Goal: Task Accomplishment & Management: Manage account settings

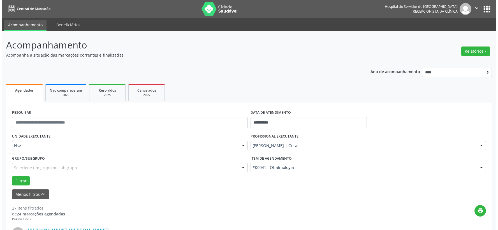
scroll to position [124, 0]
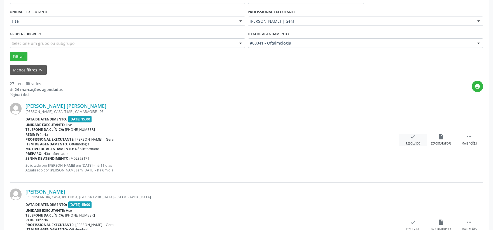
click at [410, 137] on icon "check" at bounding box center [413, 137] width 6 height 6
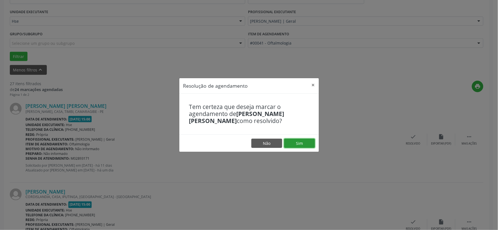
click at [301, 143] on button "Sim" at bounding box center [299, 144] width 31 height 10
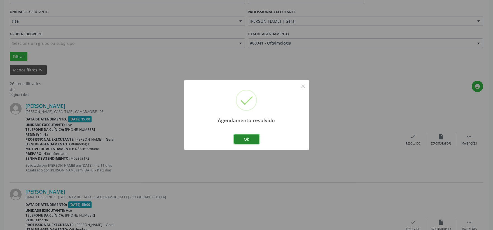
click at [250, 138] on button "Ok" at bounding box center [246, 139] width 25 height 10
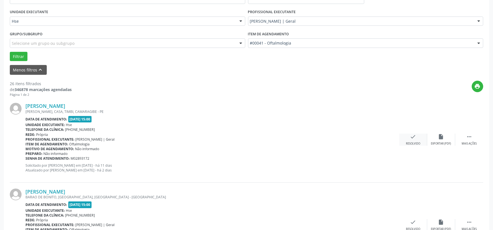
click at [412, 139] on icon "check" at bounding box center [413, 137] width 6 height 6
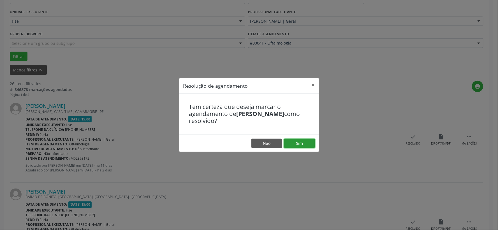
click at [309, 144] on button "Sim" at bounding box center [299, 144] width 31 height 10
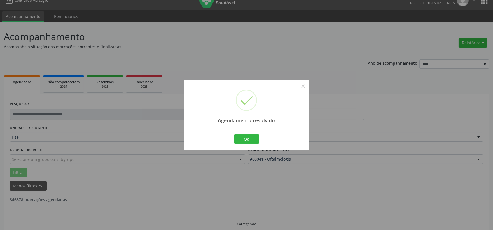
scroll to position [14, 0]
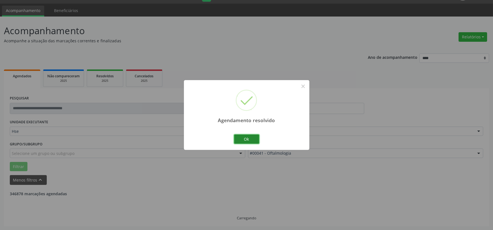
click at [250, 137] on button "Ok" at bounding box center [246, 139] width 25 height 10
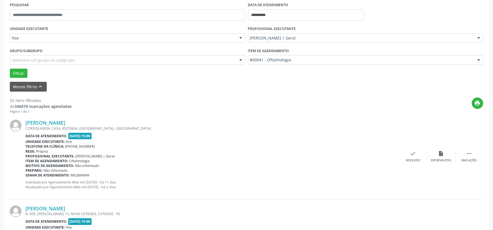
scroll to position [139, 0]
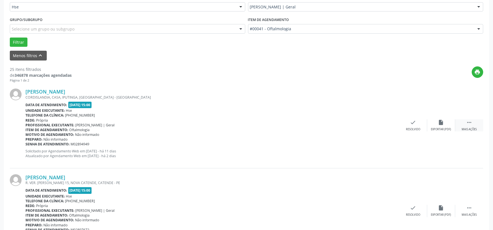
click at [475, 121] on div " Mais ações" at bounding box center [469, 125] width 28 height 12
click at [441, 123] on icon "alarm_off" at bounding box center [441, 122] width 6 height 6
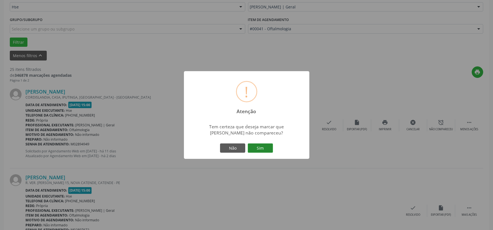
click at [257, 148] on button "Sim" at bounding box center [260, 148] width 25 height 10
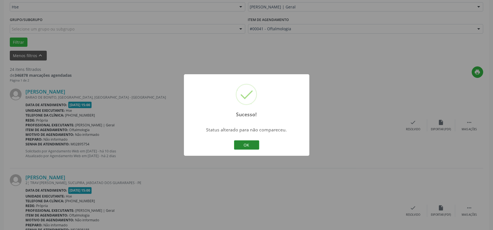
click at [250, 144] on button "OK" at bounding box center [246, 145] width 25 height 10
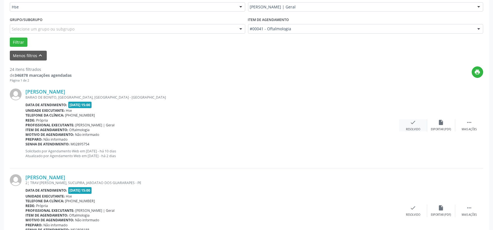
click at [411, 129] on div "Resolvido" at bounding box center [413, 129] width 14 height 4
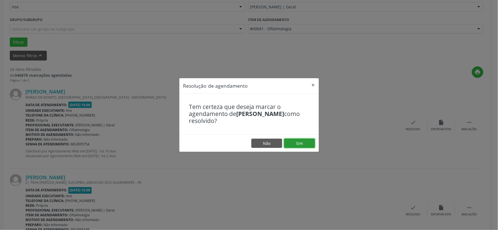
click at [304, 144] on button "Sim" at bounding box center [299, 144] width 31 height 10
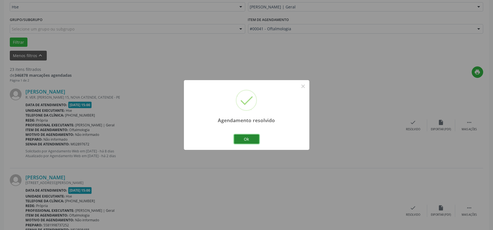
click at [239, 137] on button "Ok" at bounding box center [246, 139] width 25 height 10
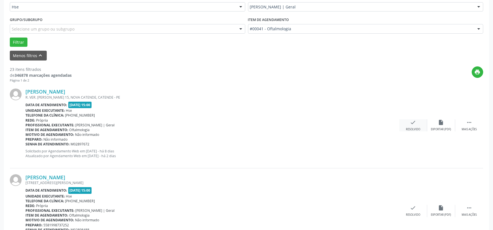
click at [412, 126] on div "check Resolvido" at bounding box center [413, 125] width 28 height 12
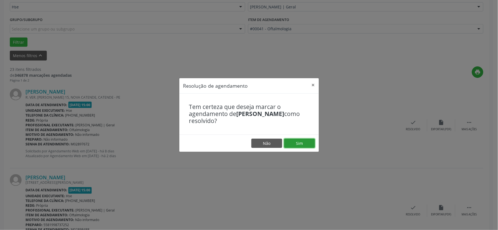
click at [303, 139] on button "Sim" at bounding box center [299, 144] width 31 height 10
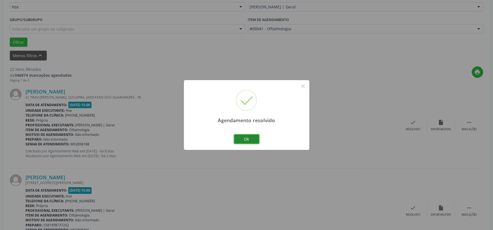
click at [254, 139] on button "Ok" at bounding box center [246, 139] width 25 height 10
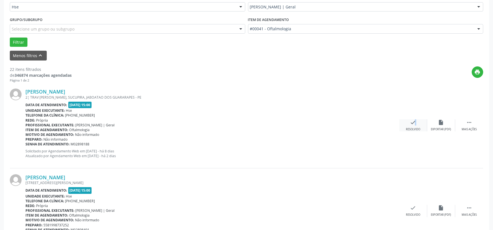
click at [412, 122] on icon "check" at bounding box center [413, 122] width 6 height 6
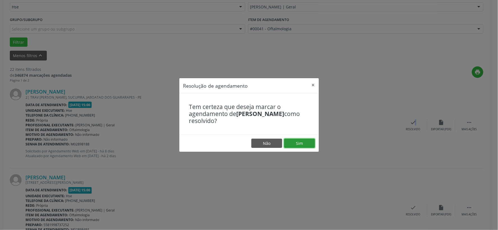
click at [302, 142] on button "Sim" at bounding box center [299, 144] width 31 height 10
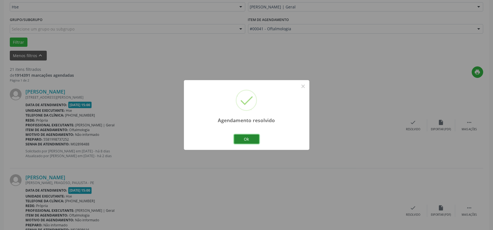
click at [240, 138] on button "Ok" at bounding box center [246, 139] width 25 height 10
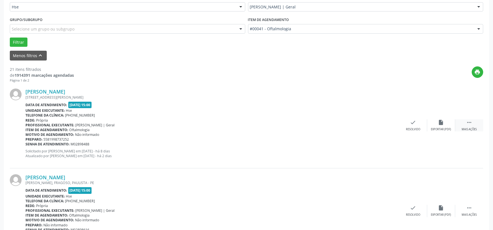
click at [470, 124] on icon "" at bounding box center [469, 122] width 6 height 6
click at [440, 125] on div "alarm_off Não compareceu" at bounding box center [441, 125] width 28 height 12
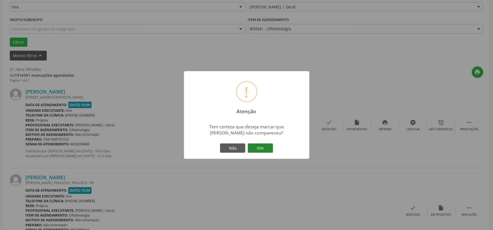
click at [261, 148] on button "Sim" at bounding box center [260, 148] width 25 height 10
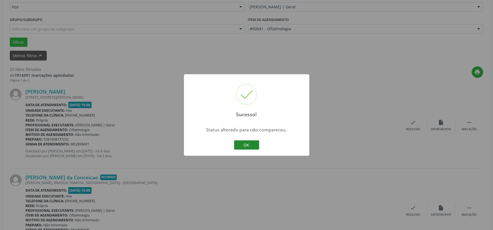
click at [249, 148] on button "OK" at bounding box center [246, 145] width 25 height 10
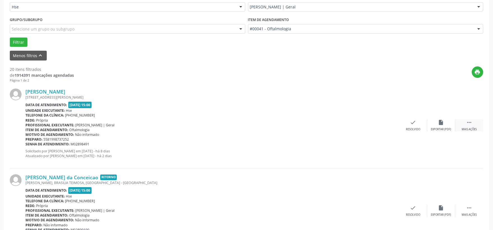
click at [467, 122] on icon "" at bounding box center [469, 122] width 6 height 6
click at [440, 125] on icon "alarm_off" at bounding box center [441, 122] width 6 height 6
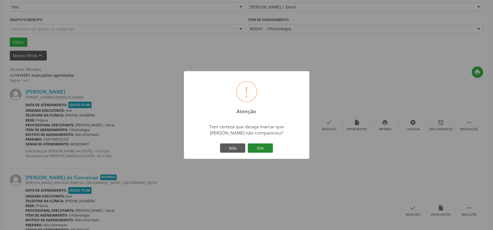
click at [254, 150] on button "Sim" at bounding box center [260, 148] width 25 height 10
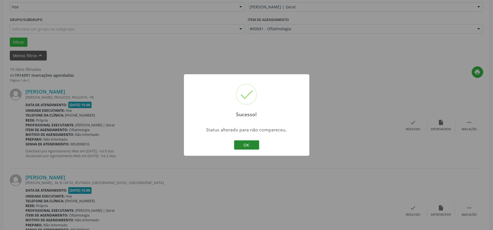
click at [253, 143] on button "OK" at bounding box center [246, 145] width 25 height 10
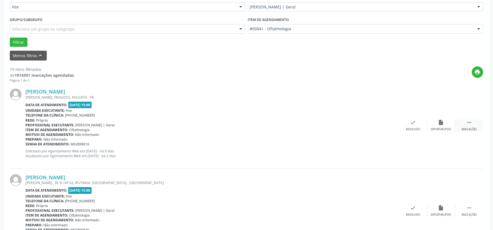
click at [468, 123] on icon "" at bounding box center [469, 122] width 6 height 6
click at [438, 123] on div "alarm_off Não compareceu" at bounding box center [441, 125] width 28 height 12
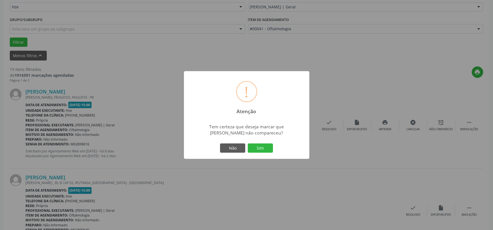
click at [264, 147] on button "Sim" at bounding box center [260, 148] width 25 height 10
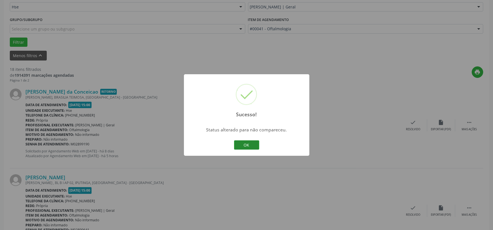
drag, startPoint x: 250, startPoint y: 150, endPoint x: 259, endPoint y: 147, distance: 9.9
click at [253, 150] on div "OK Cancel" at bounding box center [247, 145] width 28 height 12
click at [244, 146] on button "OK" at bounding box center [246, 145] width 25 height 10
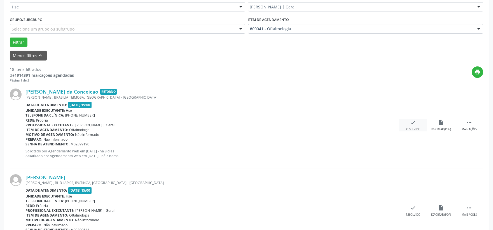
click at [412, 121] on icon "check" at bounding box center [413, 122] width 6 height 6
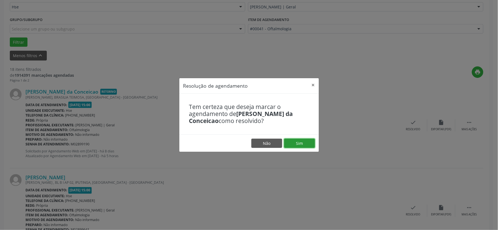
click at [303, 142] on button "Sim" at bounding box center [299, 144] width 31 height 10
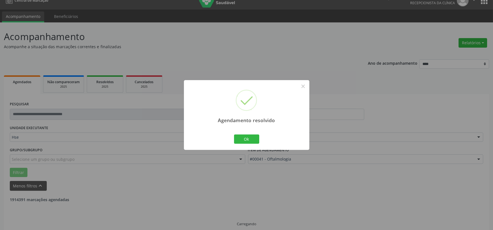
scroll to position [14, 0]
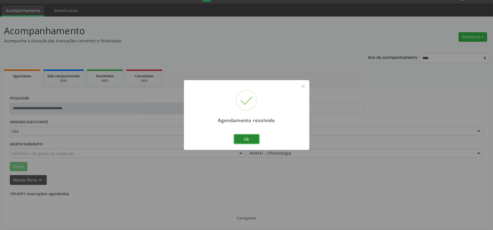
drag, startPoint x: 237, startPoint y: 136, endPoint x: 241, endPoint y: 137, distance: 3.9
click at [237, 136] on button "Ok" at bounding box center [246, 139] width 25 height 10
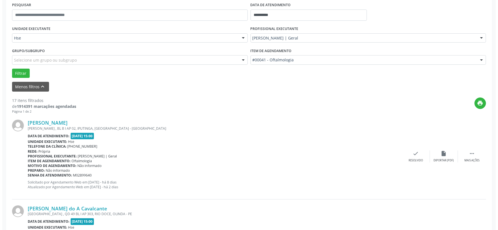
scroll to position [139, 0]
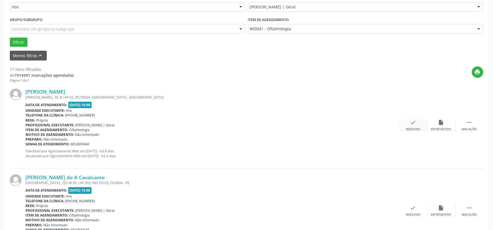
click at [413, 124] on icon "check" at bounding box center [413, 122] width 6 height 6
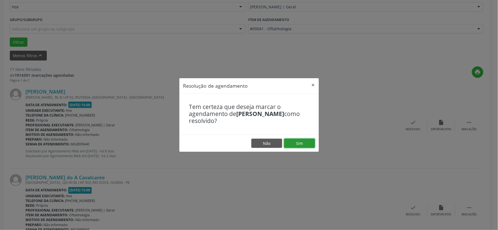
click at [297, 141] on button "Sim" at bounding box center [299, 144] width 31 height 10
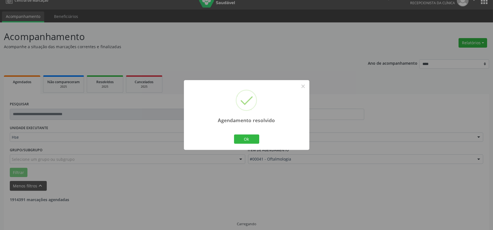
scroll to position [14, 0]
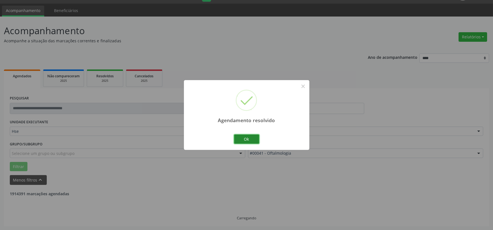
click at [247, 139] on button "Ok" at bounding box center [246, 139] width 25 height 10
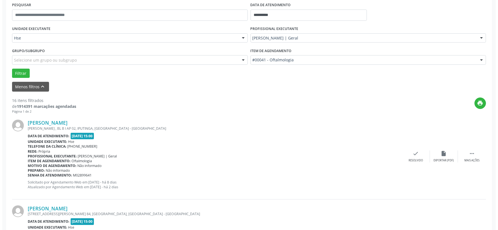
scroll to position [139, 0]
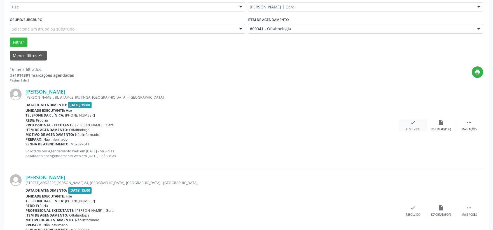
click at [413, 122] on icon "check" at bounding box center [413, 122] width 6 height 6
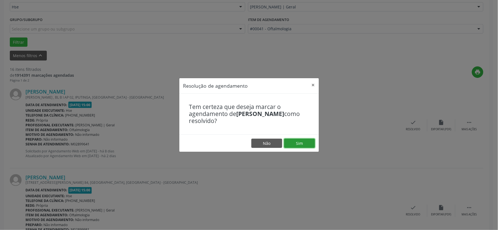
click at [308, 141] on button "Sim" at bounding box center [299, 144] width 31 height 10
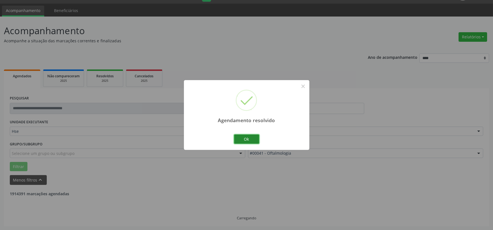
click at [245, 137] on button "Ok" at bounding box center [246, 139] width 25 height 10
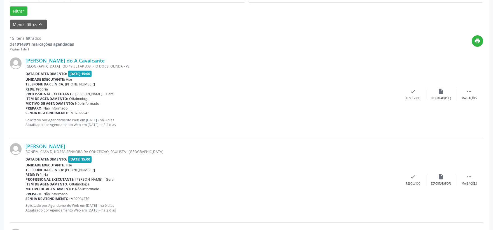
scroll to position [201, 0]
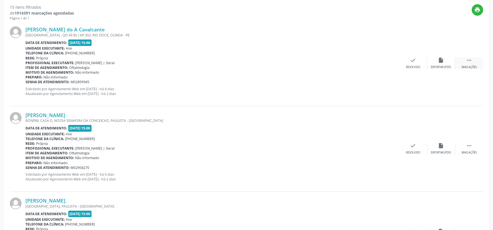
click at [469, 60] on icon "" at bounding box center [469, 60] width 6 height 6
click at [437, 62] on div "alarm_off Não compareceu" at bounding box center [441, 63] width 28 height 12
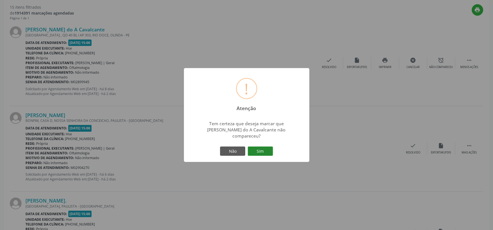
click at [258, 150] on button "Sim" at bounding box center [260, 151] width 25 height 10
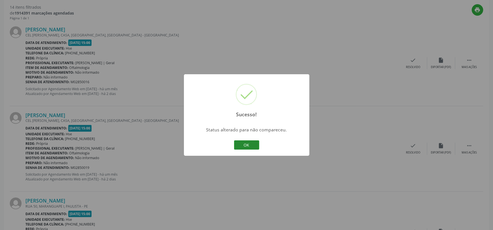
click at [246, 146] on button "OK" at bounding box center [246, 145] width 25 height 10
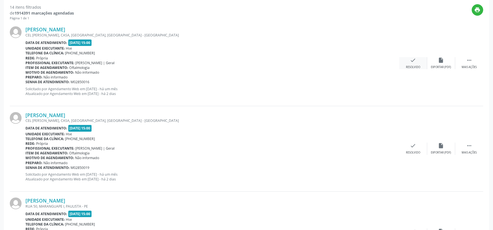
click at [406, 62] on div "check Resolvido" at bounding box center [413, 63] width 28 height 12
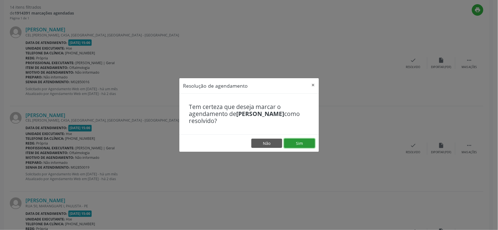
click at [299, 147] on button "Sim" at bounding box center [299, 144] width 31 height 10
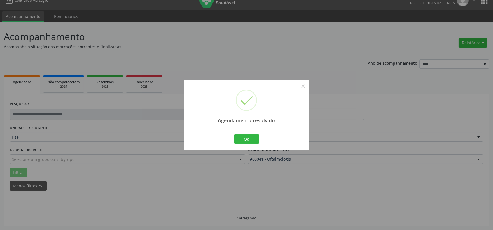
scroll to position [14, 0]
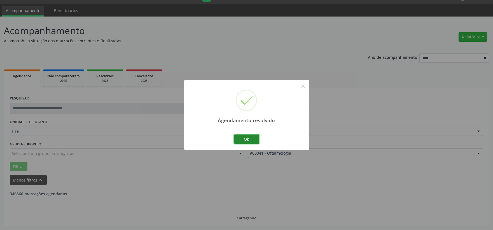
click at [250, 137] on button "Ok" at bounding box center [246, 139] width 25 height 10
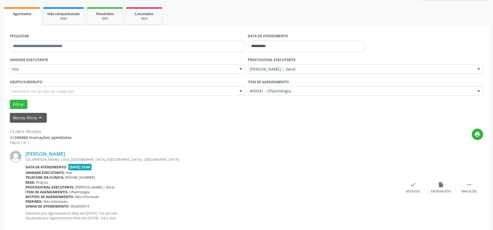
scroll to position [139, 0]
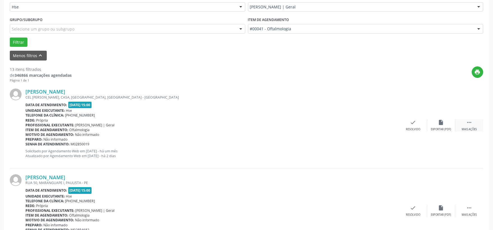
click at [470, 122] on icon "" at bounding box center [469, 122] width 6 height 6
click at [433, 122] on div "alarm_off Não compareceu" at bounding box center [441, 125] width 28 height 12
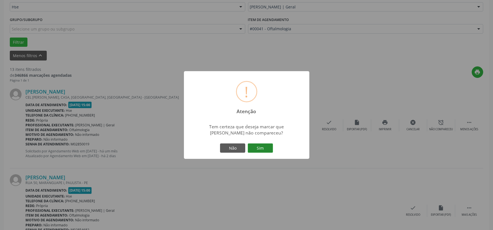
click at [257, 146] on button "Sim" at bounding box center [260, 148] width 25 height 10
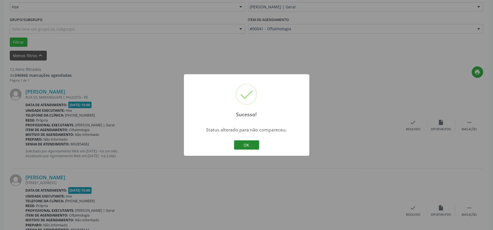
click at [245, 143] on button "OK" at bounding box center [246, 145] width 25 height 10
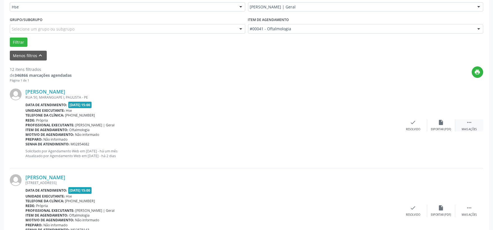
click at [471, 123] on icon "" at bounding box center [469, 122] width 6 height 6
click at [440, 122] on icon "alarm_off" at bounding box center [441, 122] width 6 height 6
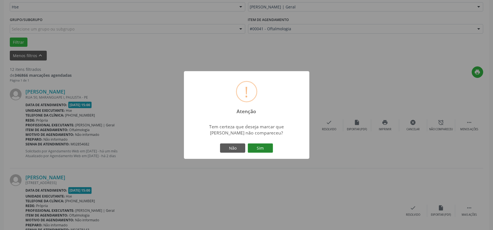
click at [256, 146] on button "Sim" at bounding box center [260, 148] width 25 height 10
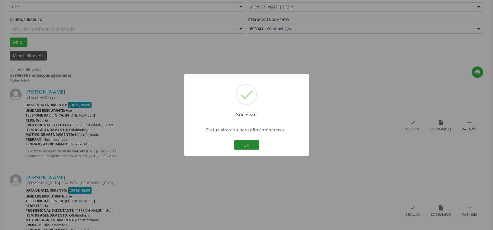
click at [248, 145] on button "OK" at bounding box center [246, 145] width 25 height 10
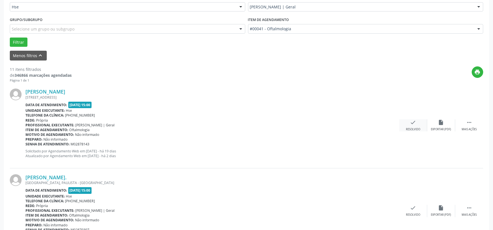
click at [408, 122] on div "check Resolvido" at bounding box center [413, 125] width 28 height 12
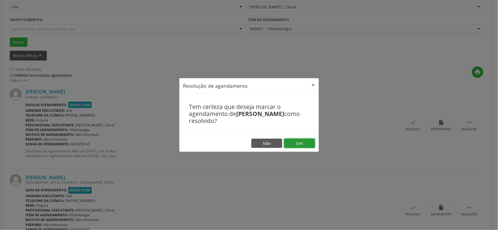
click at [301, 140] on button "Sim" at bounding box center [299, 144] width 31 height 10
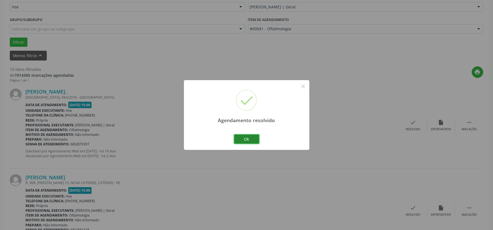
click at [241, 139] on button "Ok" at bounding box center [246, 139] width 25 height 10
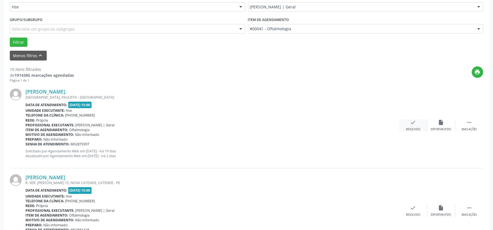
click at [412, 123] on icon "check" at bounding box center [413, 122] width 6 height 6
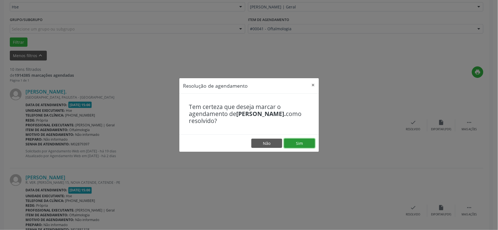
click at [297, 141] on button "Sim" at bounding box center [299, 144] width 31 height 10
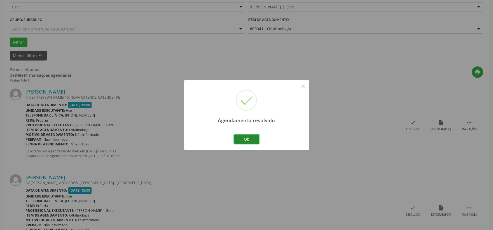
click at [244, 138] on button "Ok" at bounding box center [246, 139] width 25 height 10
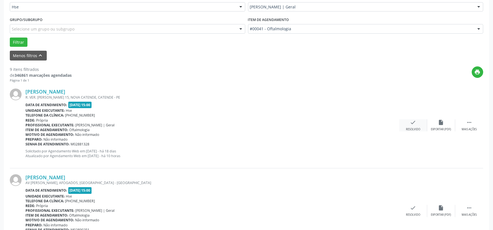
click at [411, 125] on icon "check" at bounding box center [413, 122] width 6 height 6
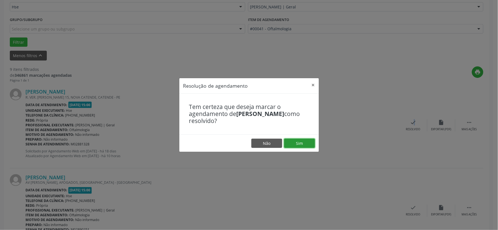
click at [302, 142] on button "Sim" at bounding box center [299, 144] width 31 height 10
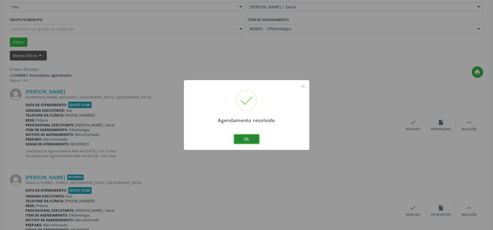
click at [248, 138] on button "Ok" at bounding box center [246, 139] width 25 height 10
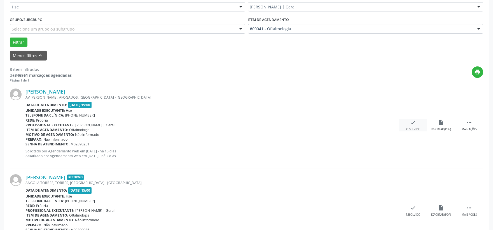
click at [412, 123] on icon "check" at bounding box center [413, 122] width 6 height 6
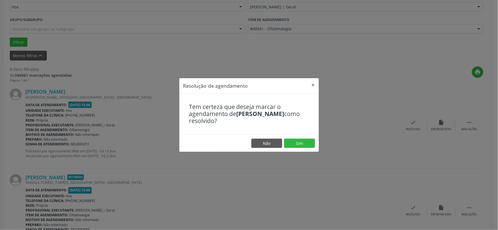
click at [309, 138] on footer "Não Sim" at bounding box center [248, 143] width 139 height 18
click at [307, 142] on button "Sim" at bounding box center [299, 144] width 31 height 10
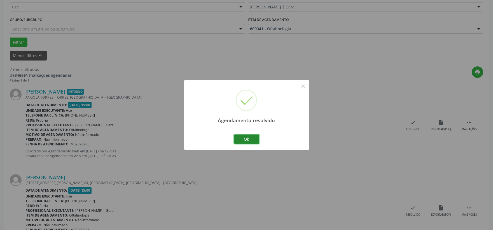
click at [246, 136] on button "Ok" at bounding box center [246, 139] width 25 height 10
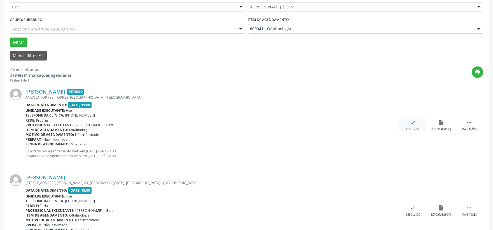
click at [411, 124] on icon "check" at bounding box center [413, 122] width 6 height 6
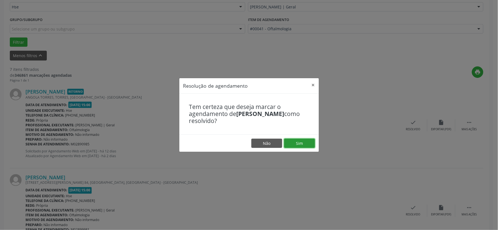
click at [307, 143] on button "Sim" at bounding box center [299, 144] width 31 height 10
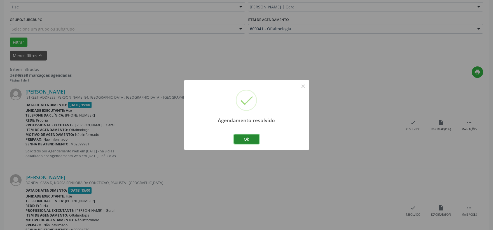
click at [252, 138] on button "Ok" at bounding box center [246, 139] width 25 height 10
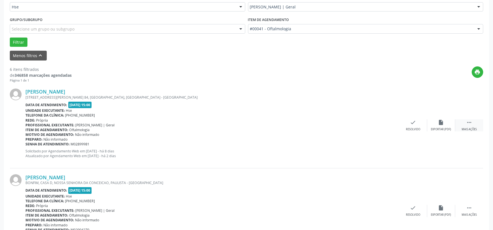
click at [470, 123] on icon "" at bounding box center [469, 122] width 6 height 6
click at [439, 128] on div "Não compareceu" at bounding box center [441, 129] width 24 height 4
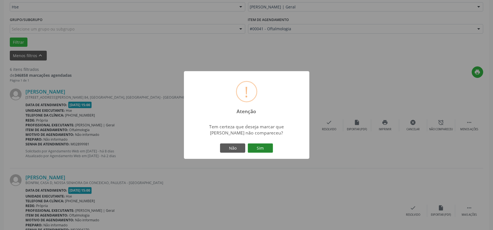
click at [258, 147] on button "Sim" at bounding box center [260, 148] width 25 height 10
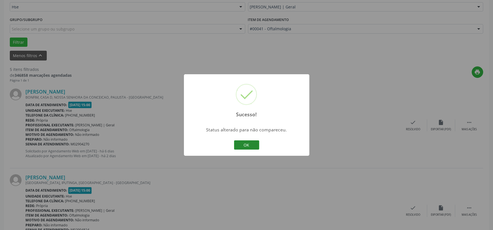
click at [246, 144] on button "OK" at bounding box center [246, 145] width 25 height 10
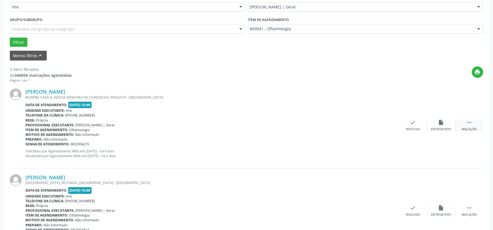
click at [468, 122] on icon "" at bounding box center [469, 122] width 6 height 6
click at [436, 123] on div "alarm_off Não compareceu" at bounding box center [441, 125] width 28 height 12
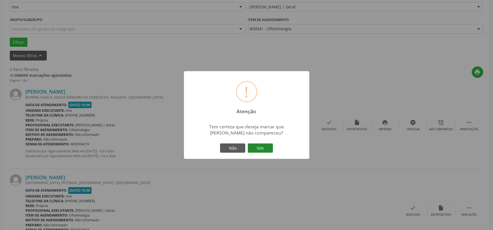
click at [261, 149] on button "Sim" at bounding box center [260, 148] width 25 height 10
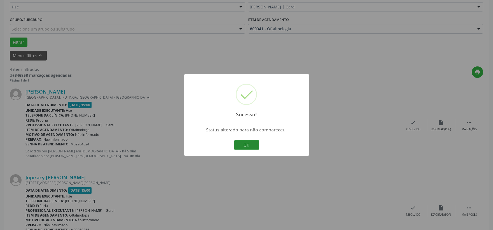
click at [250, 142] on button "OK" at bounding box center [246, 145] width 25 height 10
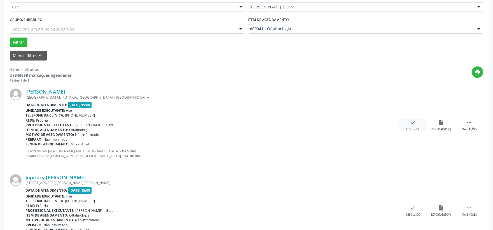
click at [411, 121] on icon "check" at bounding box center [413, 122] width 6 height 6
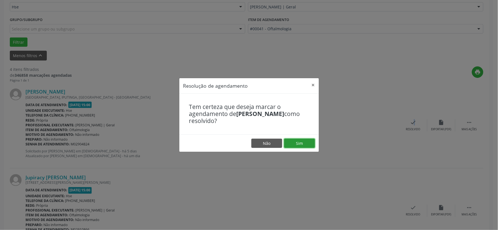
click at [299, 144] on button "Sim" at bounding box center [299, 144] width 31 height 10
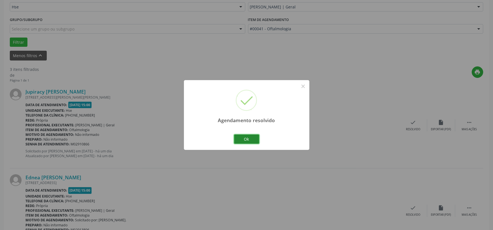
click at [247, 141] on button "Ok" at bounding box center [246, 139] width 25 height 10
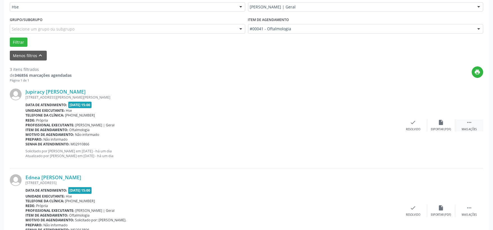
click at [469, 122] on icon "" at bounding box center [469, 122] width 6 height 6
click at [439, 125] on div "alarm_off Não compareceu" at bounding box center [441, 125] width 28 height 12
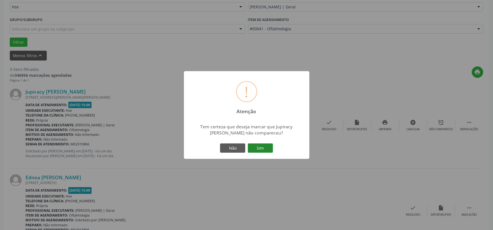
click at [262, 148] on button "Sim" at bounding box center [260, 148] width 25 height 10
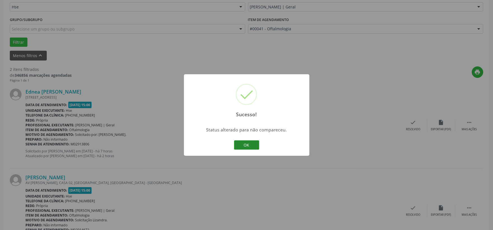
click at [246, 143] on button "OK" at bounding box center [246, 145] width 25 height 10
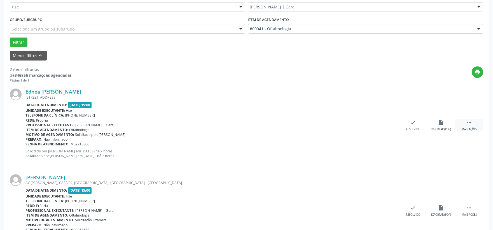
click at [470, 124] on icon "" at bounding box center [469, 122] width 6 height 6
click at [469, 122] on icon "" at bounding box center [469, 122] width 6 height 6
click at [468, 124] on icon "" at bounding box center [469, 122] width 6 height 6
click at [442, 123] on icon "alarm_off" at bounding box center [441, 122] width 6 height 6
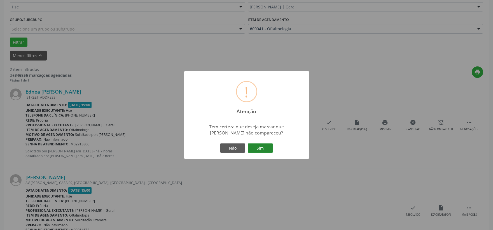
click at [259, 146] on button "Sim" at bounding box center [260, 148] width 25 height 10
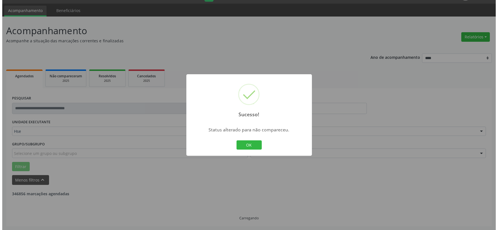
scroll to position [86, 0]
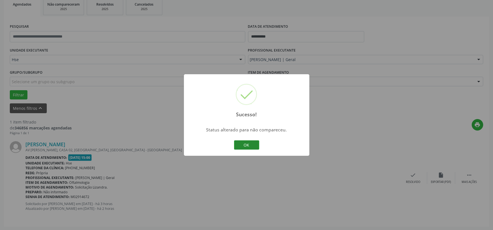
click at [250, 143] on button "OK" at bounding box center [246, 145] width 25 height 10
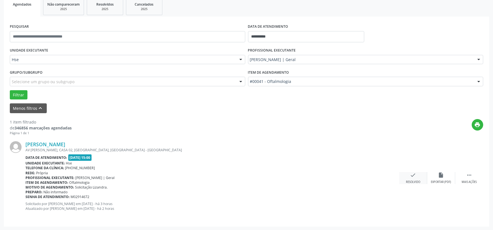
click at [410, 176] on icon "check" at bounding box center [413, 175] width 6 height 6
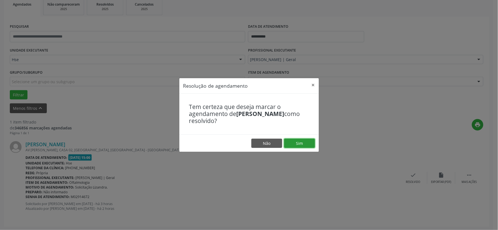
click at [302, 142] on button "Sim" at bounding box center [299, 144] width 31 height 10
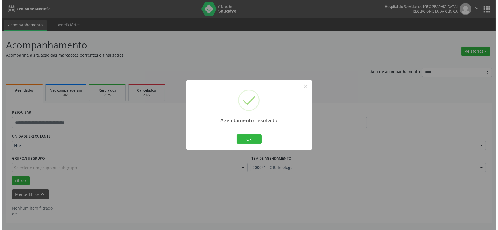
scroll to position [0, 0]
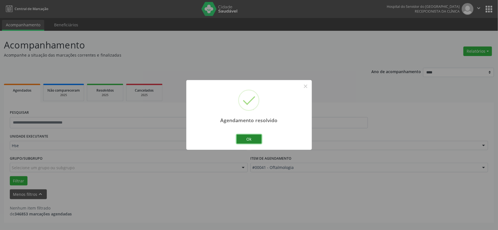
click at [253, 138] on button "Ok" at bounding box center [248, 139] width 25 height 10
